Goal: Find contact information: Find contact information

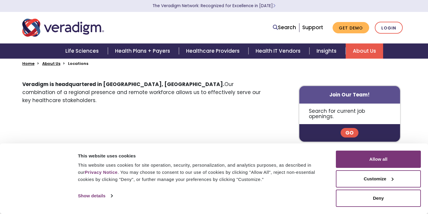
scroll to position [129, 0]
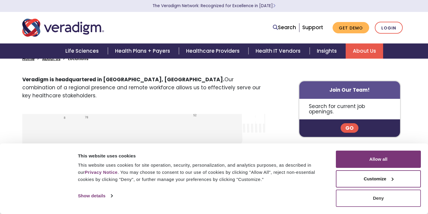
click at [366, 199] on button "Deny" at bounding box center [378, 197] width 85 height 17
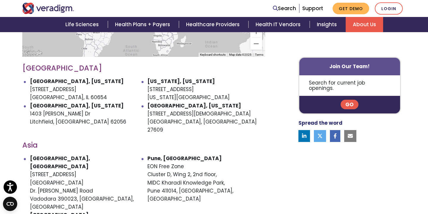
scroll to position [308, 0]
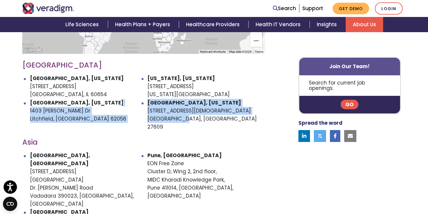
drag, startPoint x: 147, startPoint y: 94, endPoint x: 179, endPoint y: 108, distance: 35.0
click at [179, 108] on ul "[GEOGRAPHIC_DATA], [US_STATE] [STREET_ADDRESS] [US_STATE], [US_STATE] [STREET_A…" at bounding box center [143, 102] width 243 height 56
click at [168, 104] on li "[GEOGRAPHIC_DATA], [US_STATE] [STREET_ADDRESS][DEMOGRAPHIC_DATA]" at bounding box center [206, 115] width 118 height 32
drag, startPoint x: 146, startPoint y: 103, endPoint x: 190, endPoint y: 109, distance: 44.1
click at [190, 109] on ul "[GEOGRAPHIC_DATA], [US_STATE] [STREET_ADDRESS] [US_STATE], [US_STATE] [STREET_A…" at bounding box center [143, 102] width 243 height 56
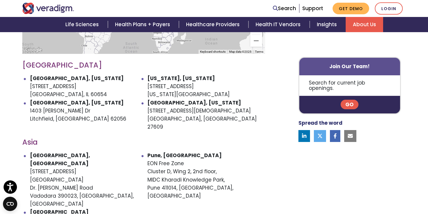
click at [194, 110] on li "[GEOGRAPHIC_DATA], [US_STATE] [STREET_ADDRESS][DEMOGRAPHIC_DATA]" at bounding box center [206, 115] width 118 height 32
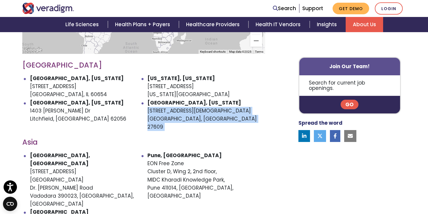
drag, startPoint x: 194, startPoint y: 110, endPoint x: 148, endPoint y: 104, distance: 46.5
click at [148, 104] on li "[GEOGRAPHIC_DATA], [US_STATE] [STREET_ADDRESS][DEMOGRAPHIC_DATA]" at bounding box center [206, 115] width 118 height 32
click at [150, 104] on li "[GEOGRAPHIC_DATA], [US_STATE] [STREET_ADDRESS][DEMOGRAPHIC_DATA]" at bounding box center [206, 115] width 118 height 32
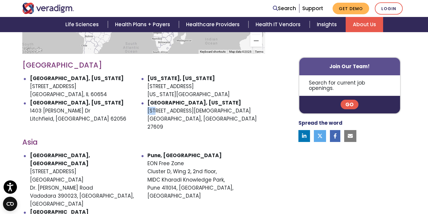
click at [150, 104] on li "[GEOGRAPHIC_DATA], [US_STATE] [STREET_ADDRESS][DEMOGRAPHIC_DATA]" at bounding box center [206, 115] width 118 height 32
click at [189, 111] on li "[GEOGRAPHIC_DATA], [US_STATE] [STREET_ADDRESS][DEMOGRAPHIC_DATA]" at bounding box center [206, 115] width 118 height 32
click at [193, 111] on li "[GEOGRAPHIC_DATA], [US_STATE] [STREET_ADDRESS][DEMOGRAPHIC_DATA]" at bounding box center [206, 115] width 118 height 32
click at [185, 111] on li "[GEOGRAPHIC_DATA], [US_STATE] [STREET_ADDRESS][DEMOGRAPHIC_DATA]" at bounding box center [206, 115] width 118 height 32
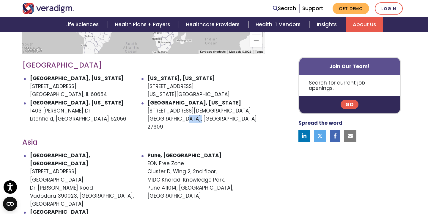
click at [185, 111] on li "[GEOGRAPHIC_DATA], [US_STATE] [STREET_ADDRESS][DEMOGRAPHIC_DATA]" at bounding box center [206, 115] width 118 height 32
copy li "27609"
